Goal: Transaction & Acquisition: Purchase product/service

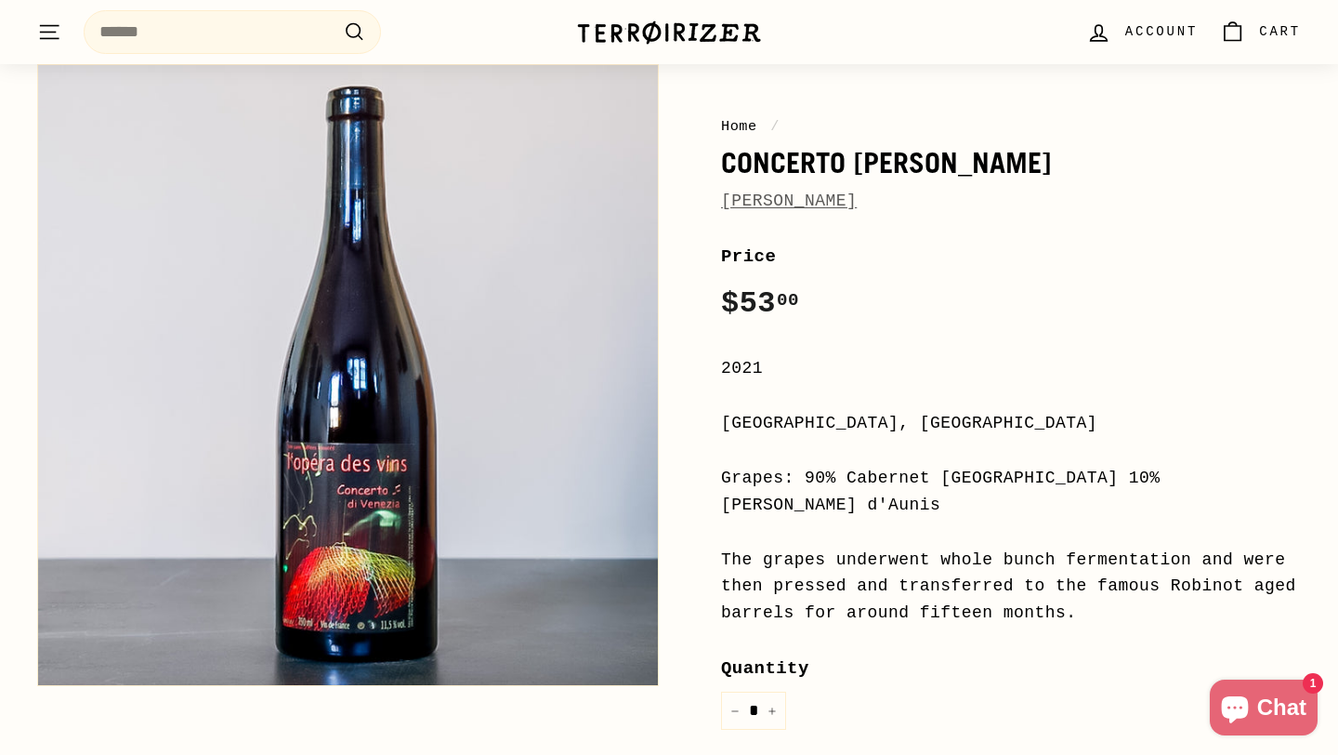
scroll to position [177, 0]
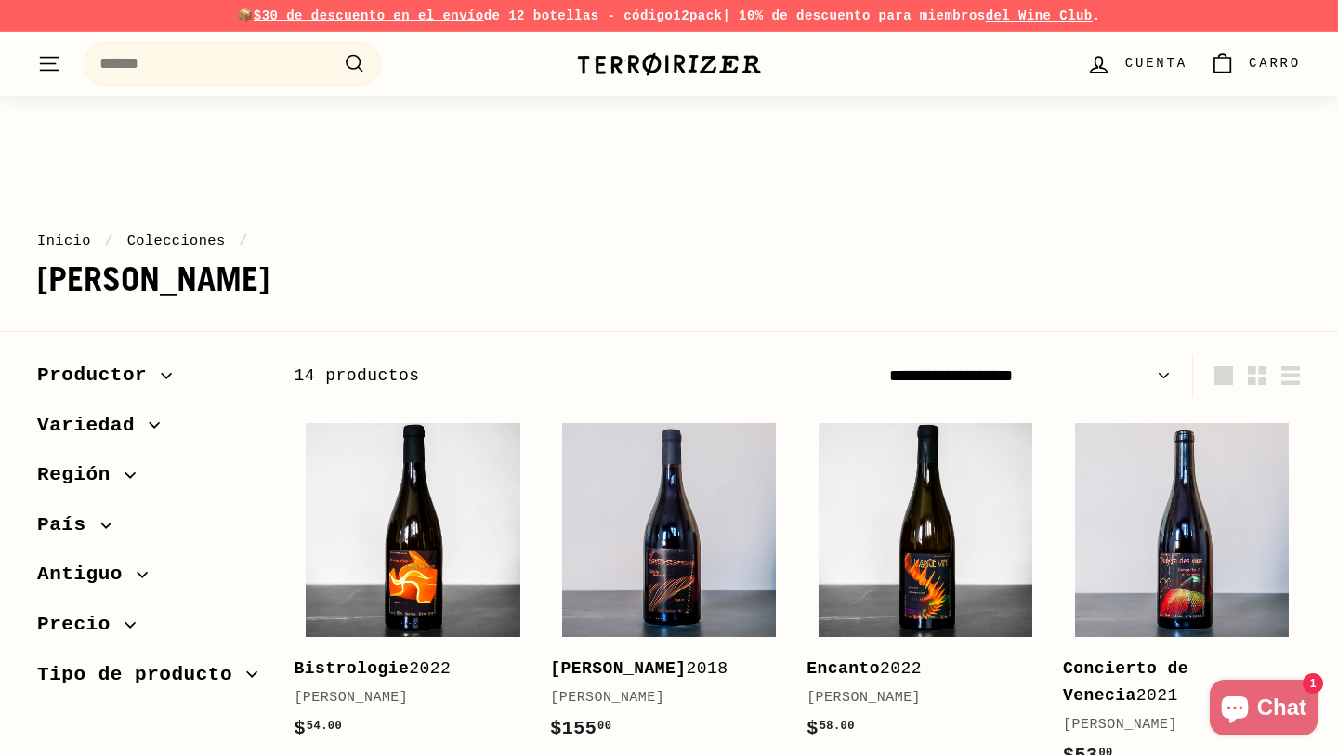
scroll to position [581, 0]
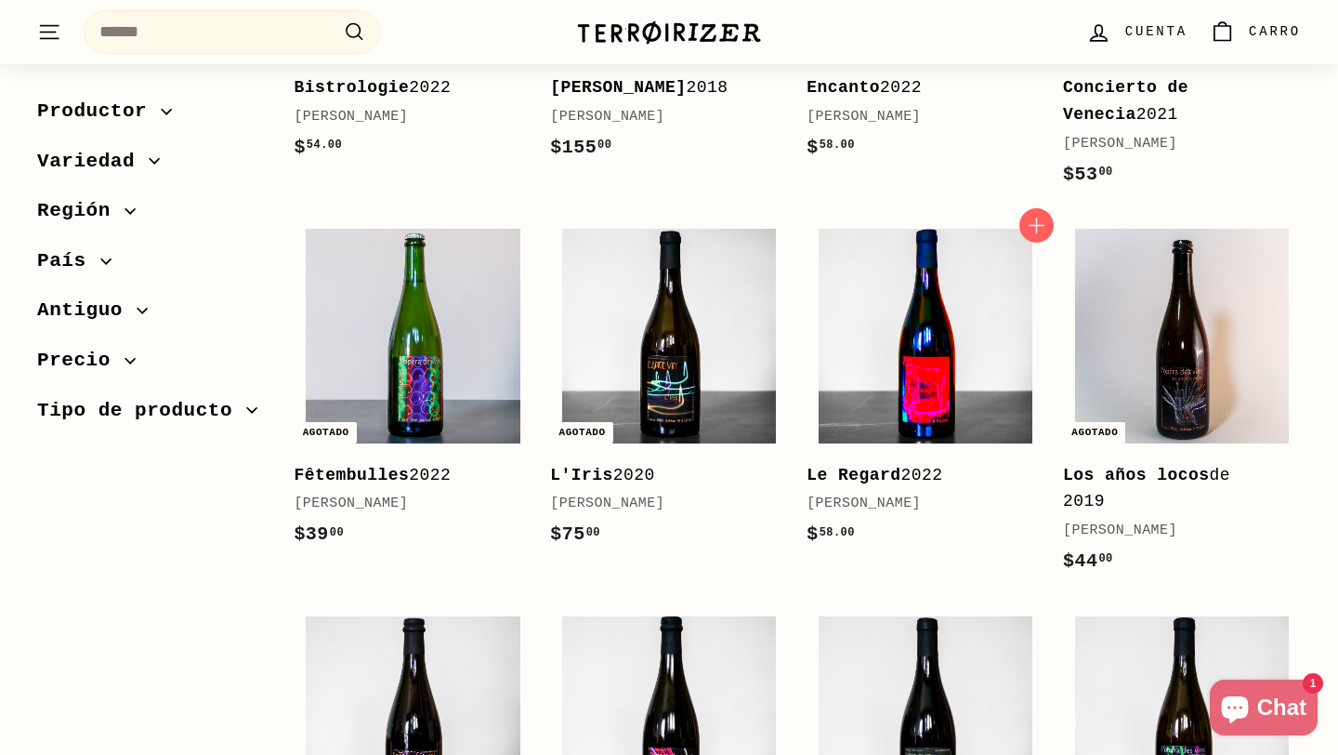
click at [864, 426] on img at bounding box center [926, 336] width 214 height 214
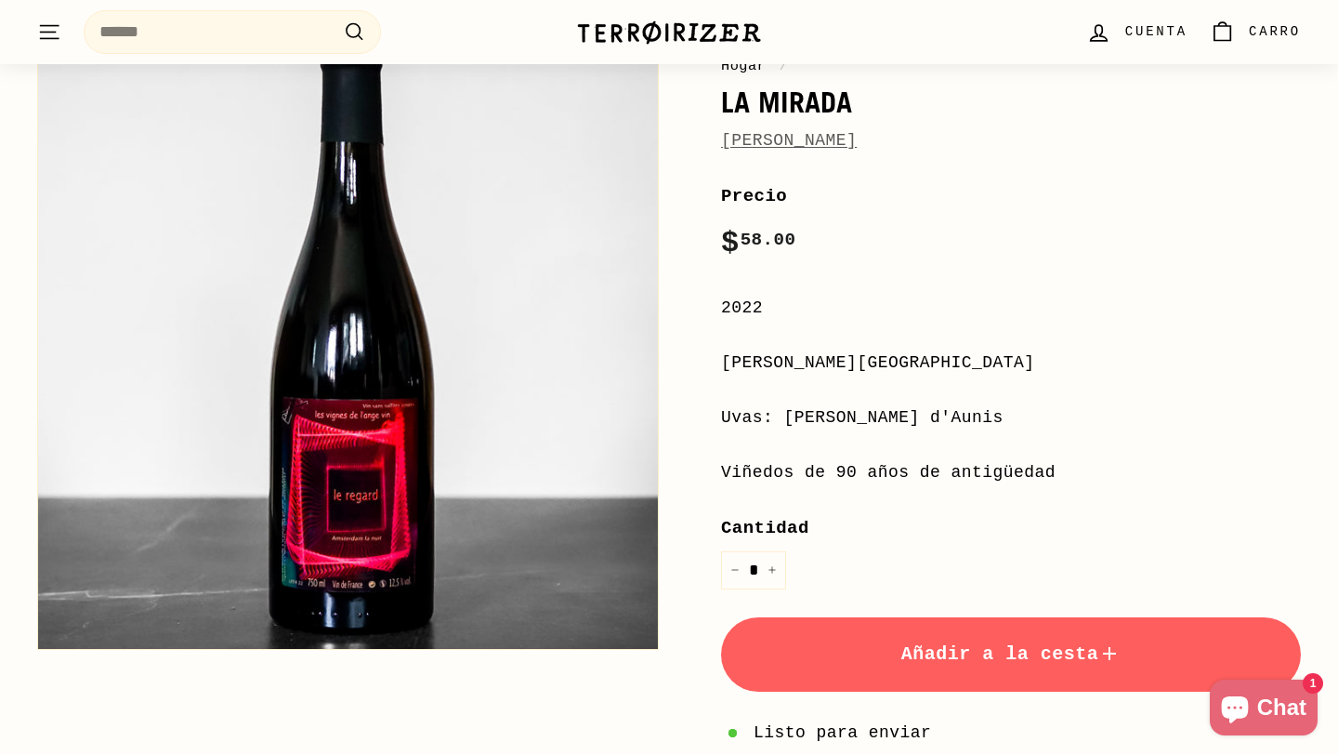
scroll to position [244, 0]
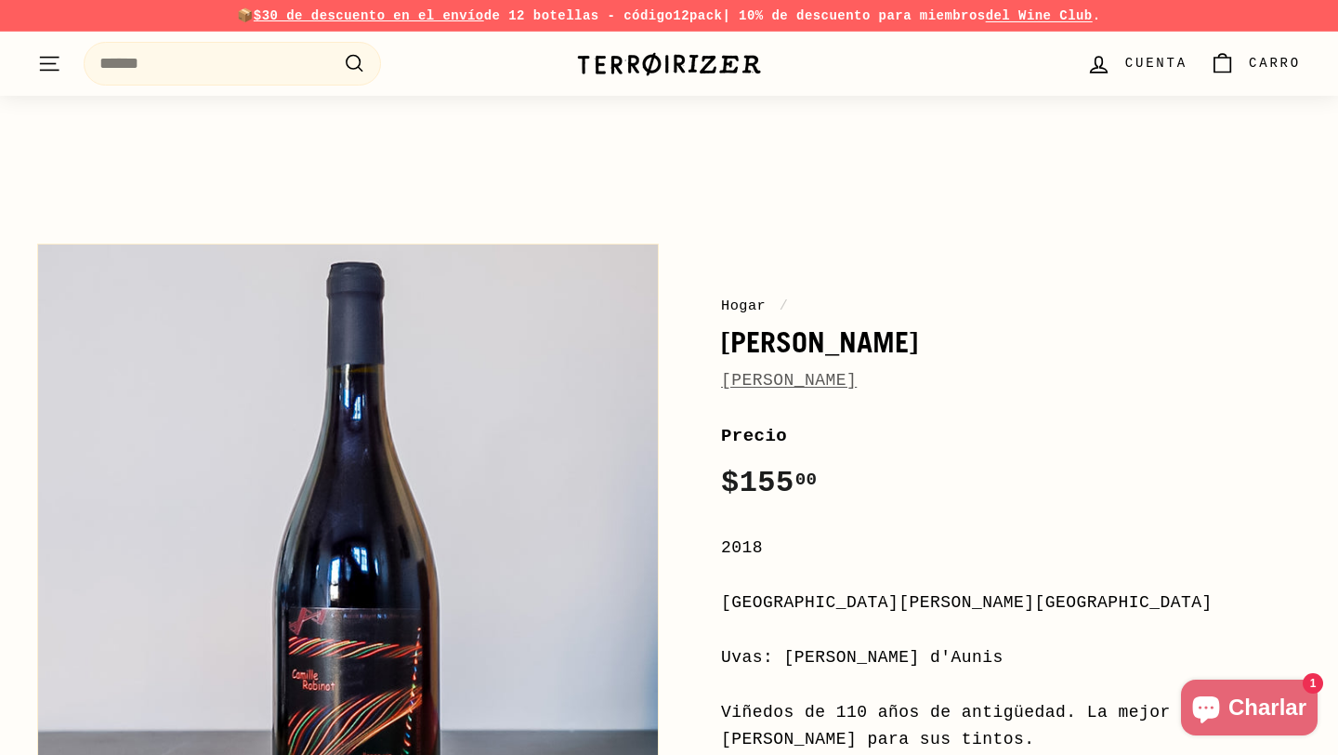
scroll to position [138, 0]
